Goal: Find specific page/section: Find specific page/section

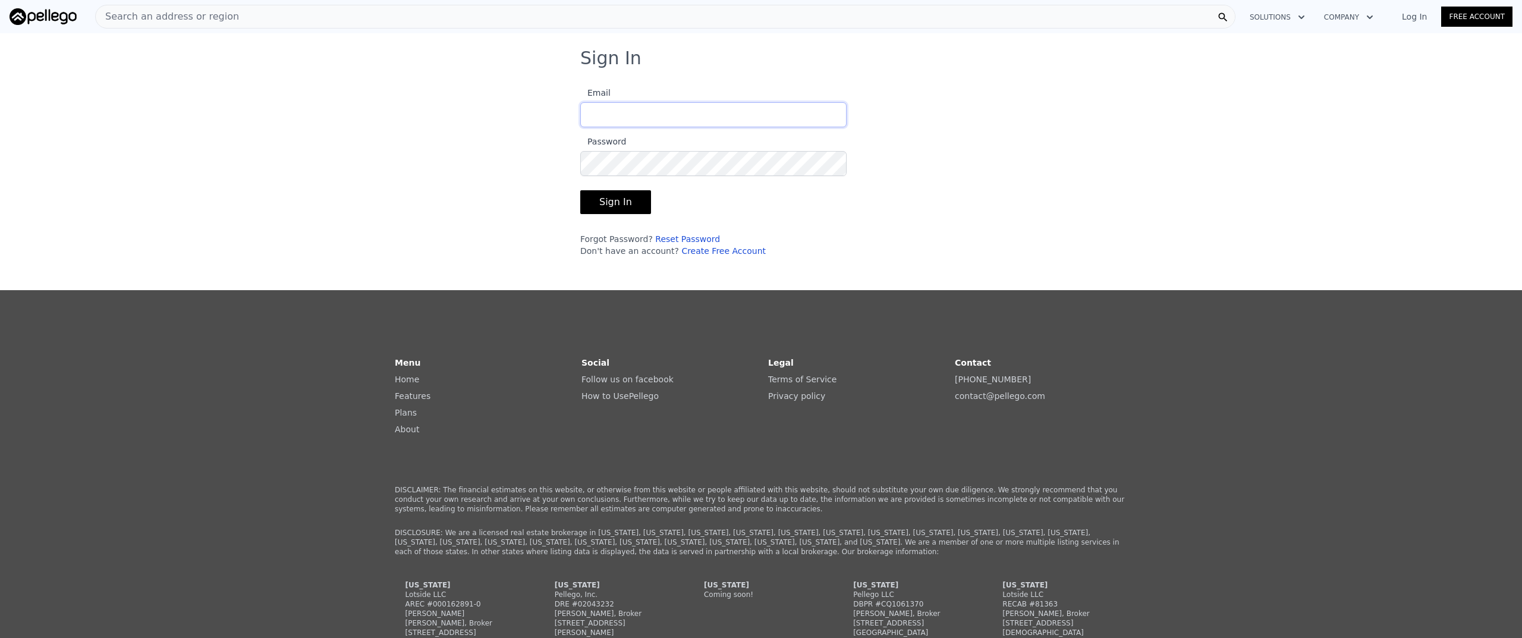
type input "[PERSON_NAME][EMAIL_ADDRESS][DOMAIN_NAME]"
click at [597, 209] on button "Sign In" at bounding box center [615, 202] width 71 height 24
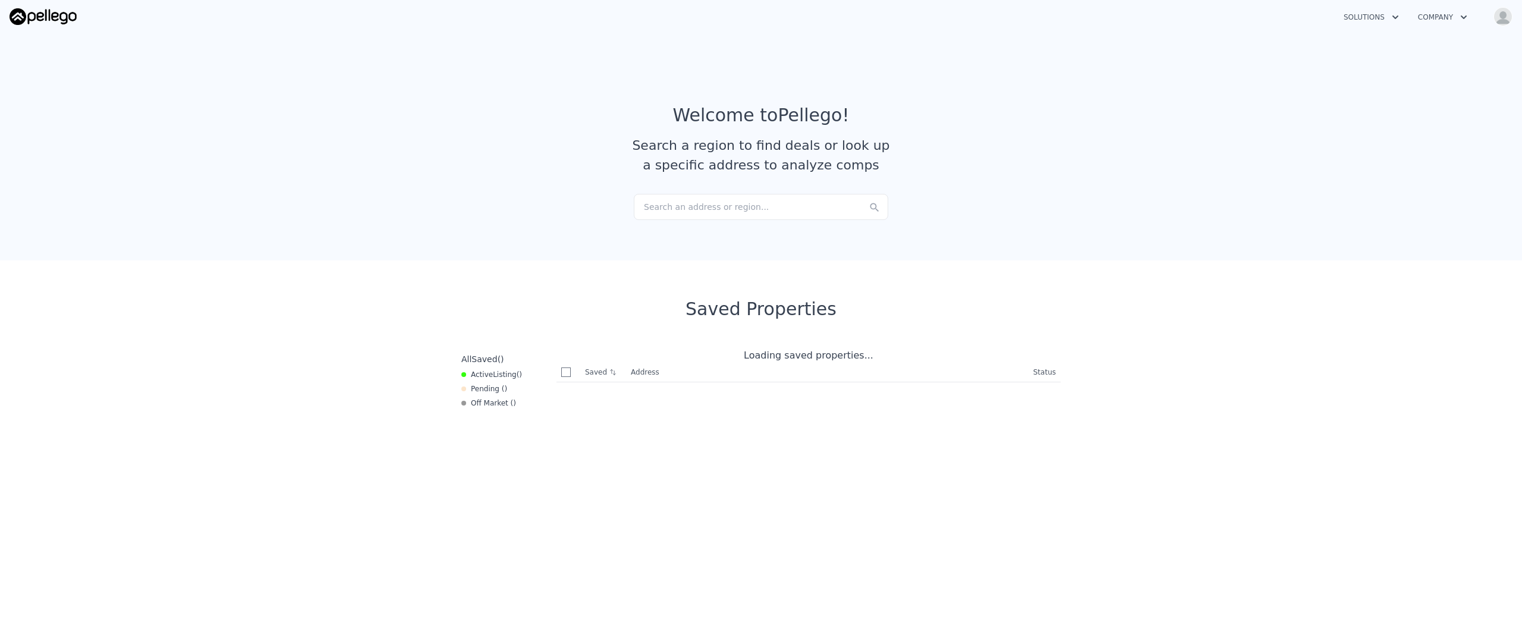
checkbox input "true"
click at [731, 206] on div "Search an address or region..." at bounding box center [761, 207] width 255 height 26
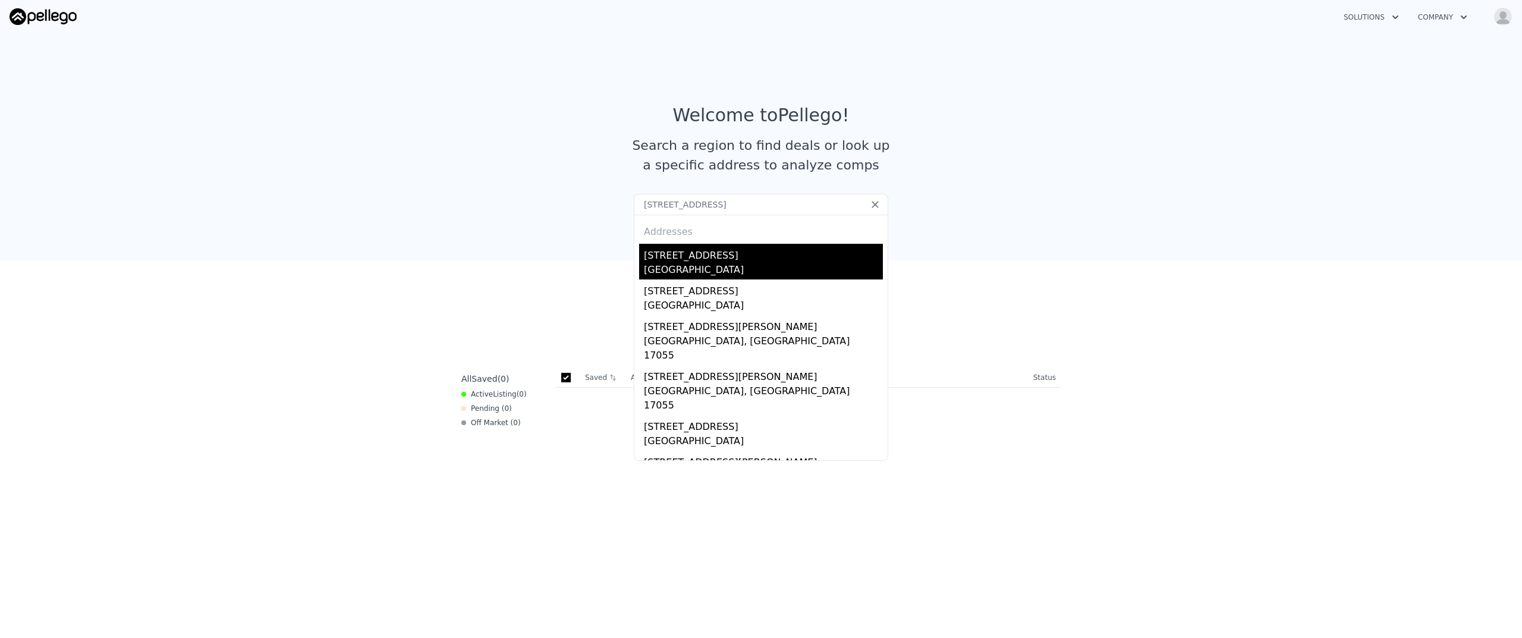
type input "[STREET_ADDRESS]"
click at [725, 268] on div "[GEOGRAPHIC_DATA]" at bounding box center [763, 271] width 239 height 17
